Goal: Task Accomplishment & Management: Use online tool/utility

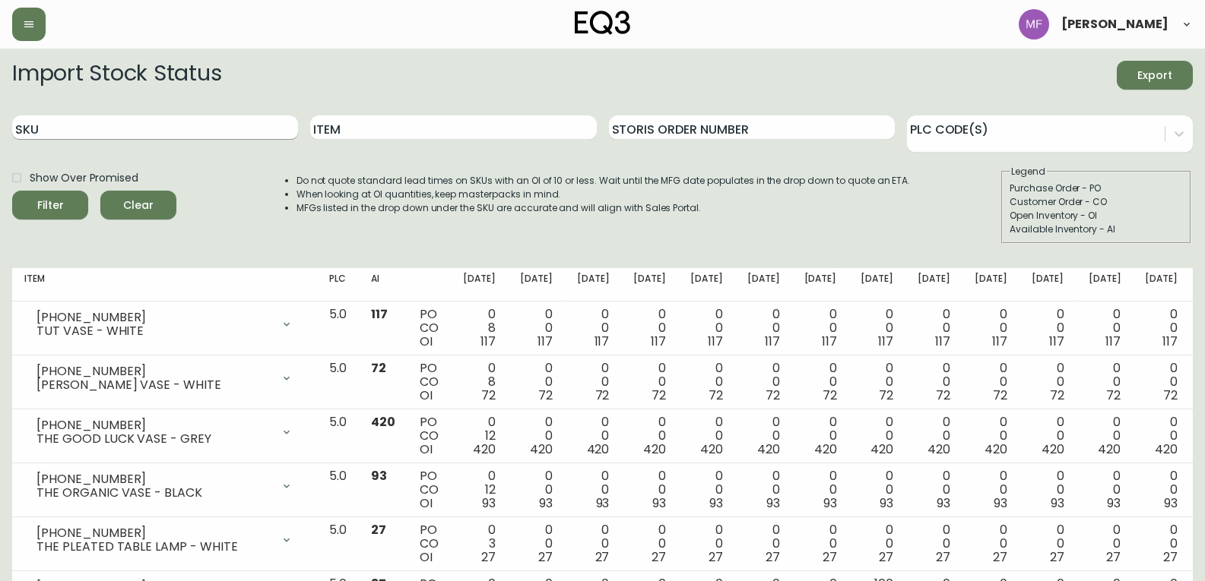
click at [214, 127] on input "SKU" at bounding box center [155, 128] width 286 height 24
paste input "[PHONE_NUMBER]"
type input "[PHONE_NUMBER]"
click at [12, 191] on button "Filter" at bounding box center [50, 205] width 76 height 29
